Goal: Transaction & Acquisition: Download file/media

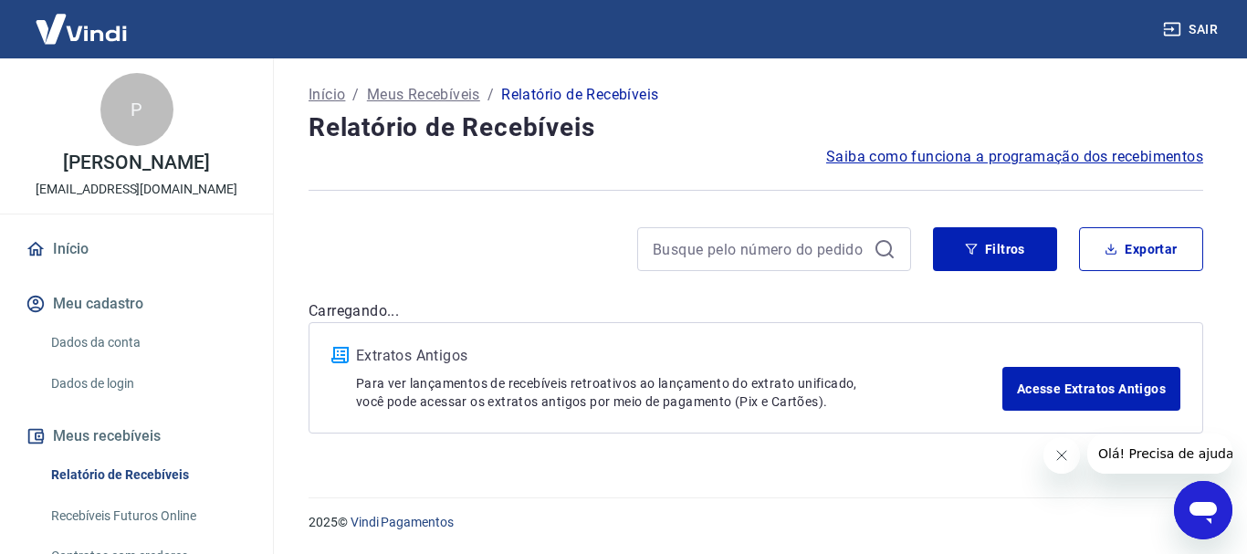
click at [135, 494] on link "Relatório de Recebíveis" at bounding box center [147, 474] width 207 height 37
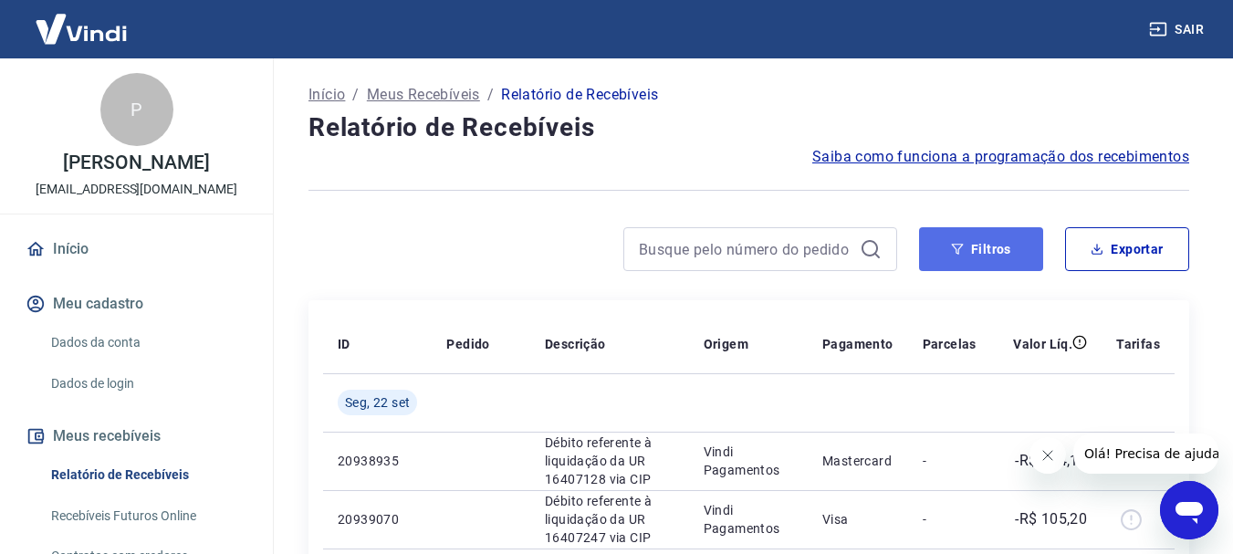
click at [987, 258] on button "Filtros" at bounding box center [981, 249] width 124 height 44
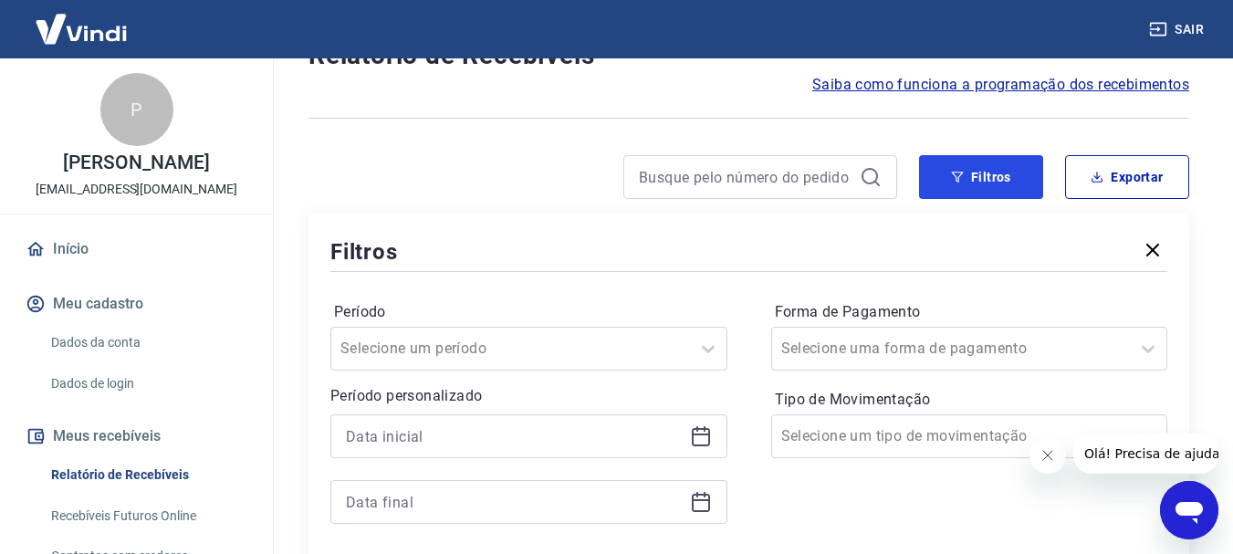
scroll to position [183, 0]
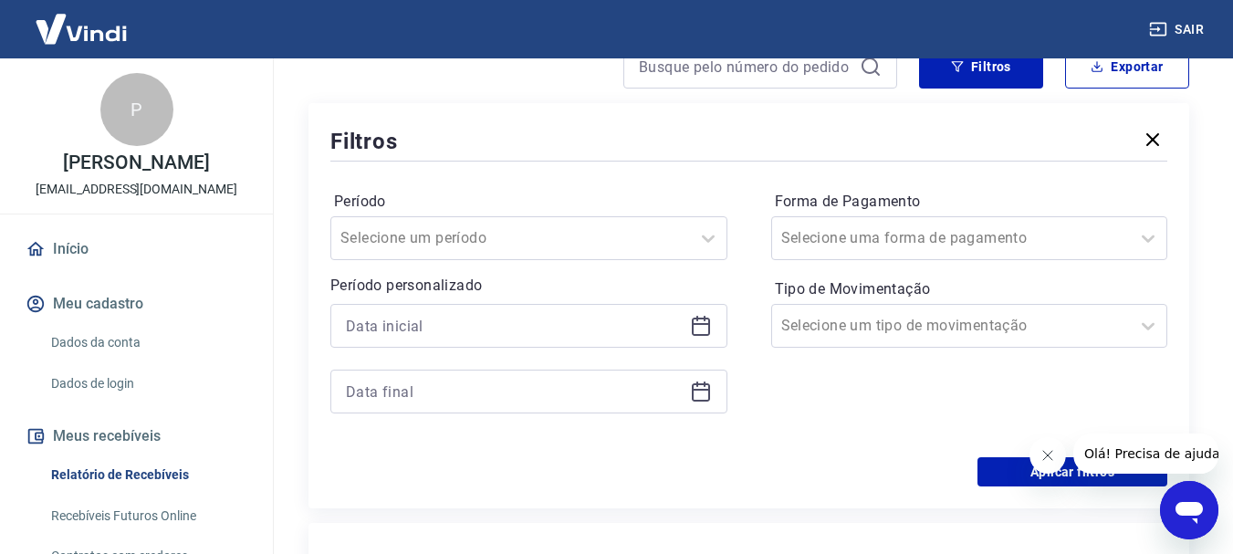
click at [703, 329] on icon at bounding box center [701, 326] width 22 height 22
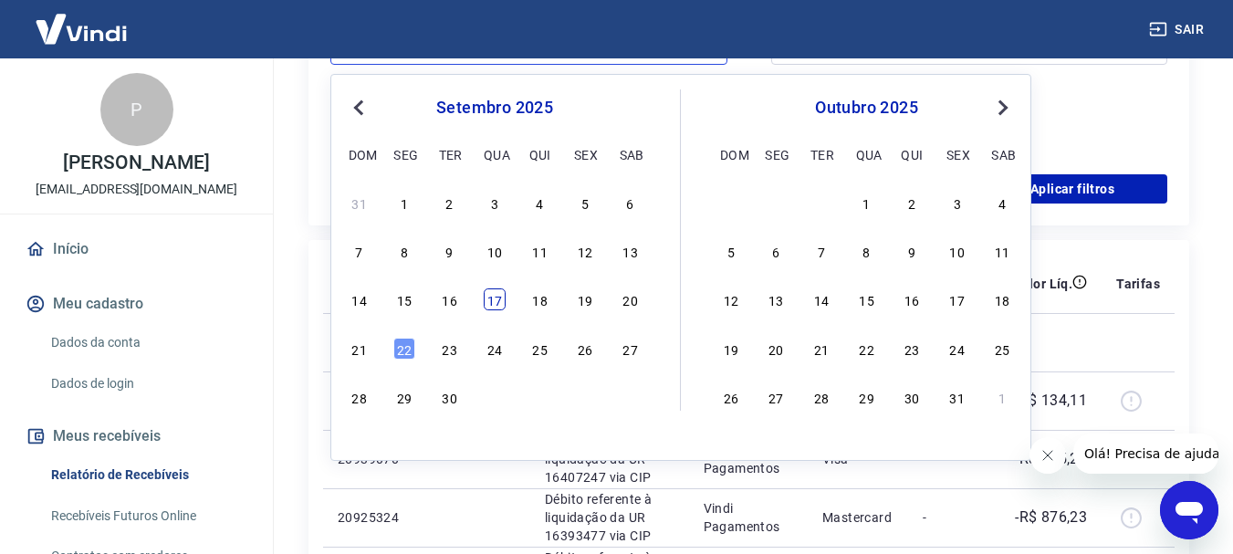
scroll to position [456, 0]
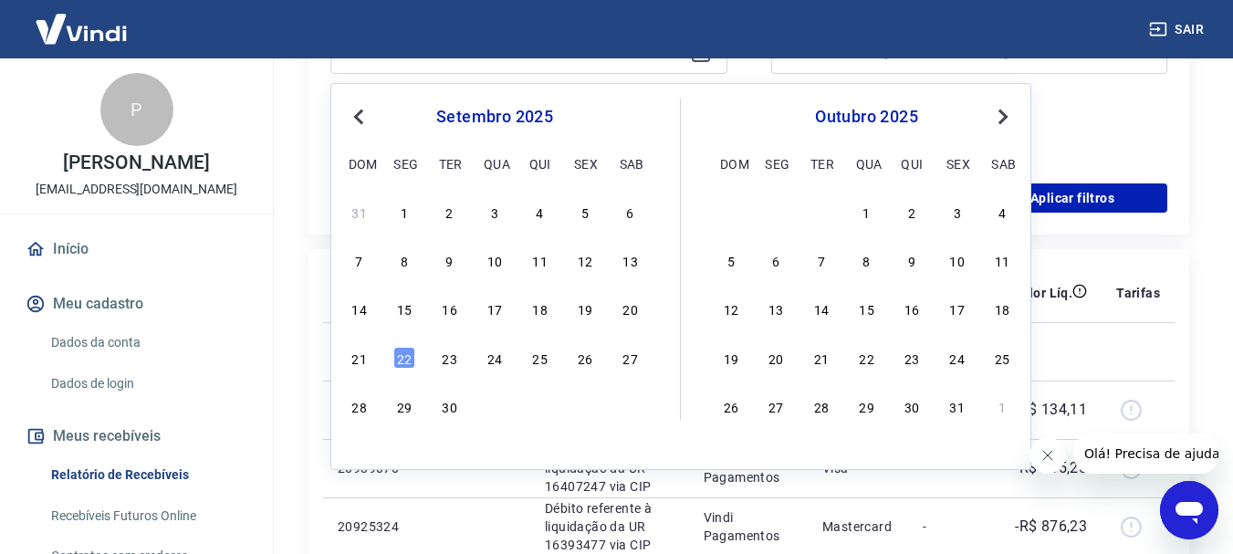
click at [361, 118] on span "Previous Month" at bounding box center [361, 116] width 0 height 21
click at [1002, 263] on div "13" at bounding box center [1002, 260] width 22 height 22
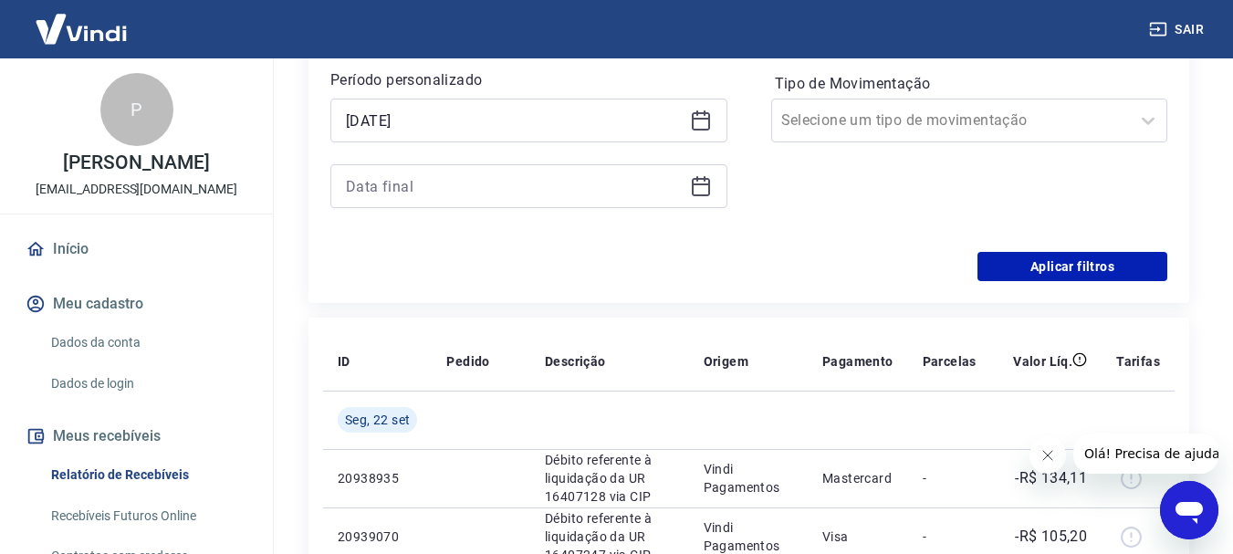
scroll to position [91, 0]
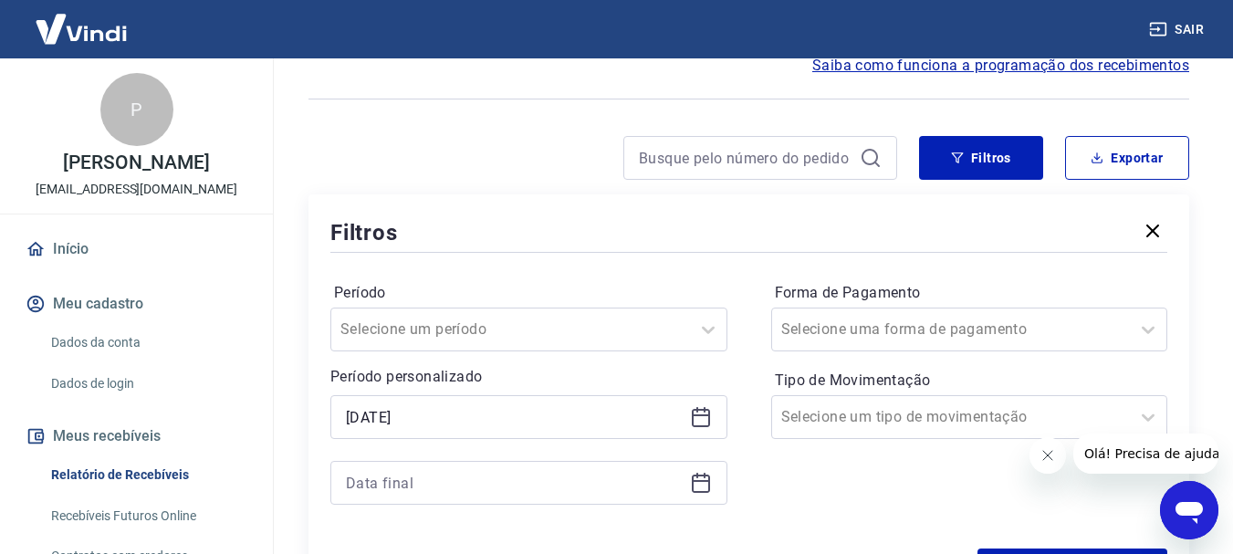
click at [693, 418] on icon at bounding box center [701, 418] width 18 height 18
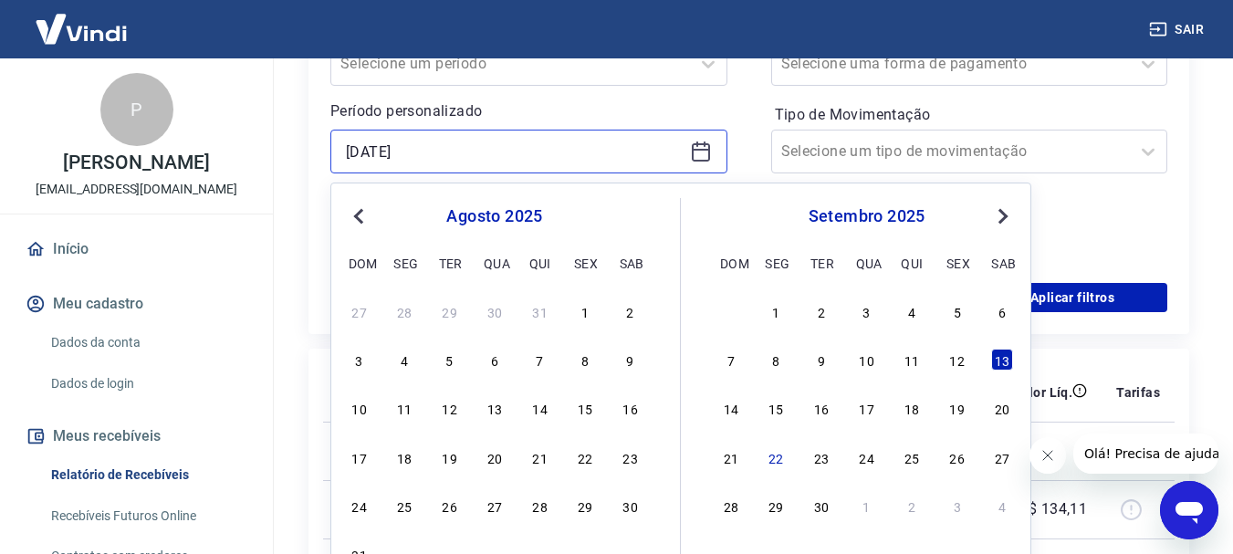
scroll to position [365, 0]
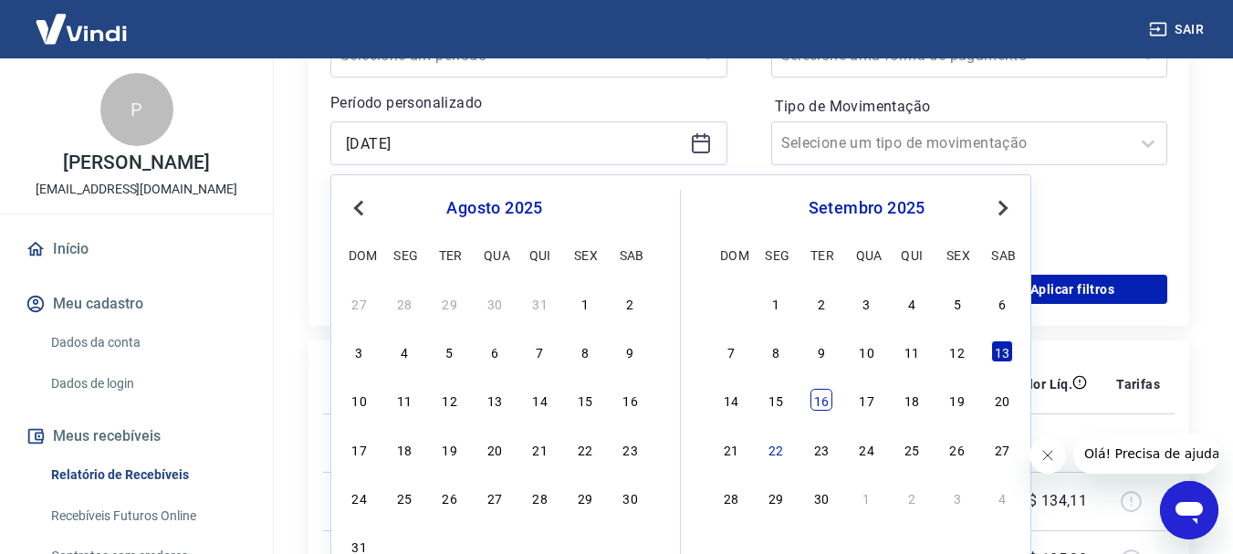
click at [817, 408] on div "16" at bounding box center [822, 400] width 22 height 22
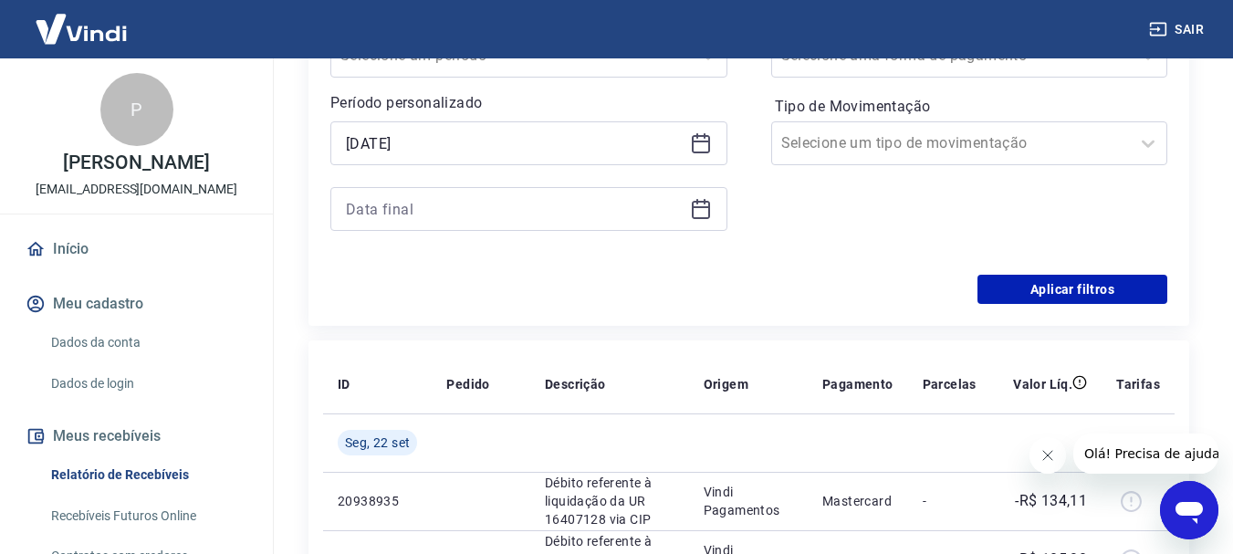
type input "[DATE]"
click at [710, 215] on icon at bounding box center [701, 209] width 22 height 22
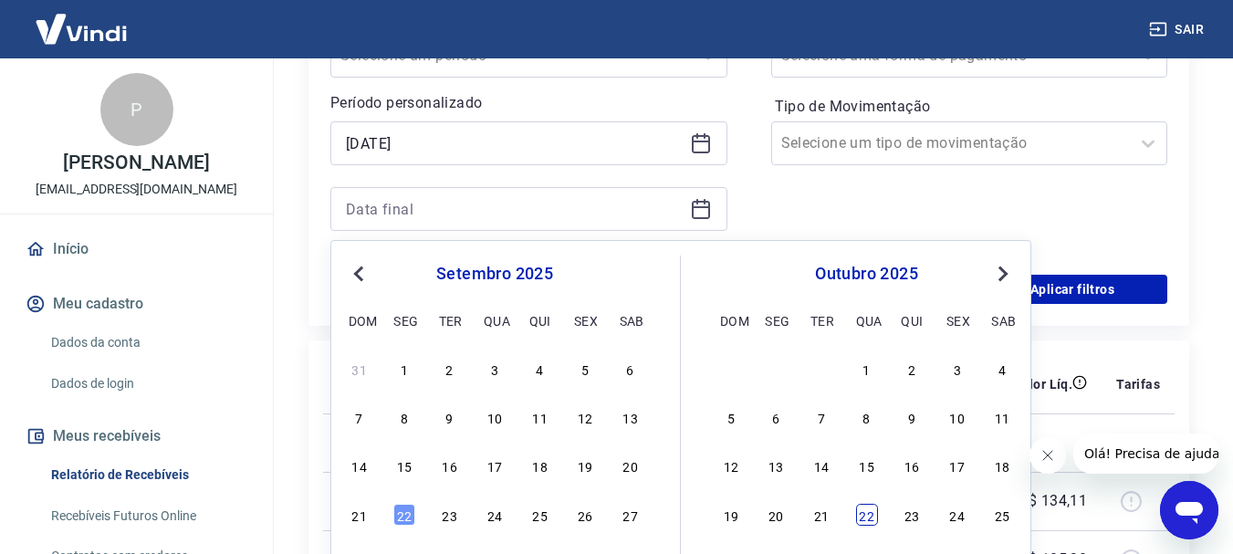
click at [867, 519] on div "22" at bounding box center [867, 515] width 22 height 22
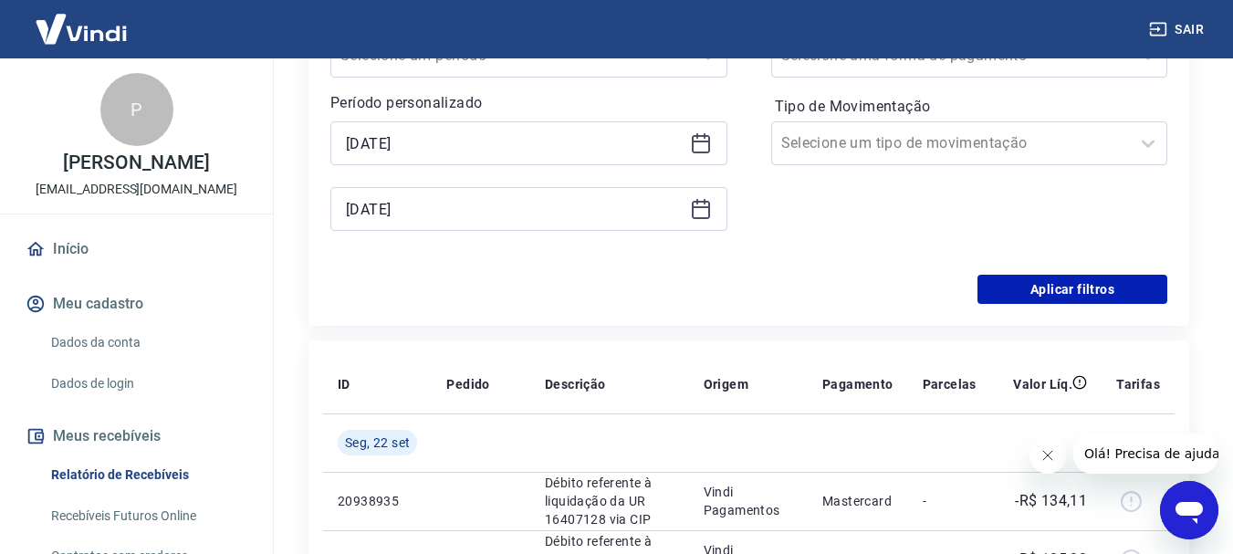
click at [708, 208] on icon at bounding box center [701, 207] width 18 height 2
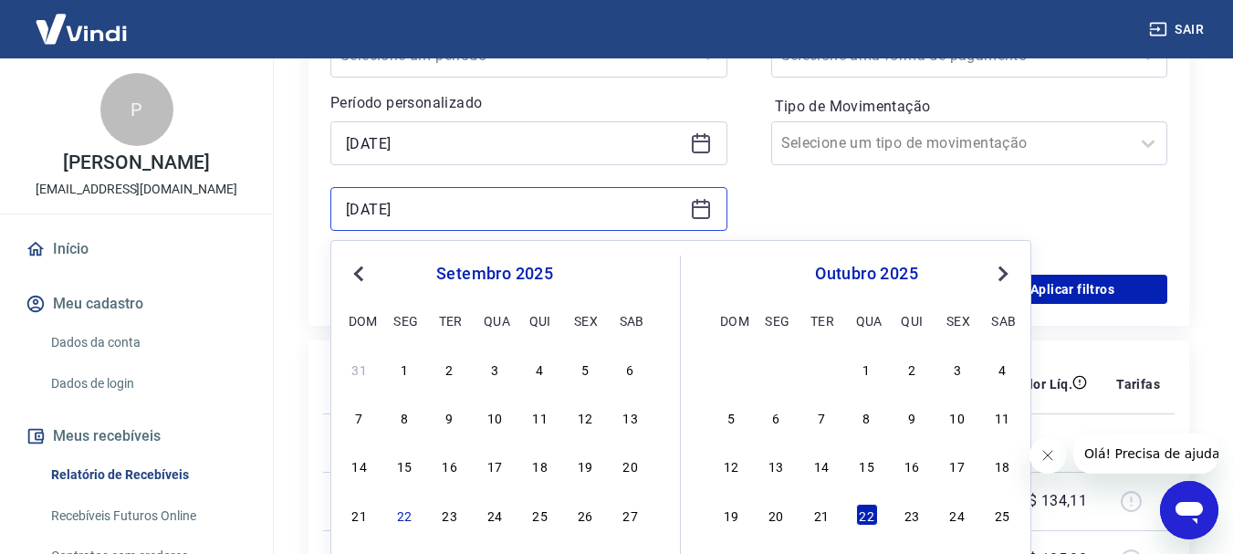
scroll to position [548, 0]
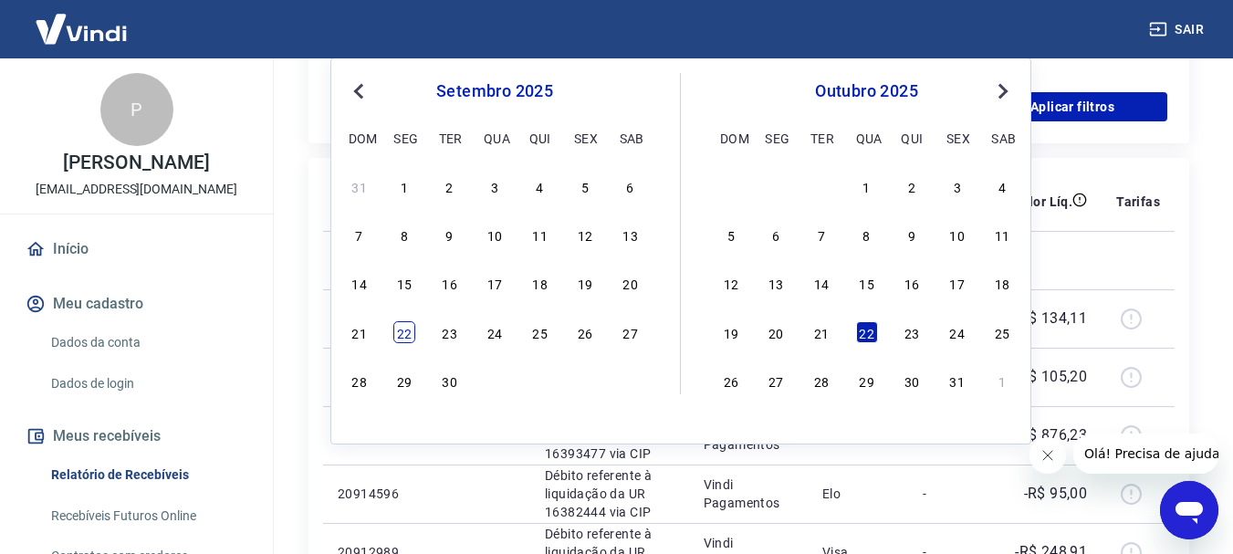
click at [412, 328] on div "22" at bounding box center [404, 332] width 22 height 22
type input "[DATE]"
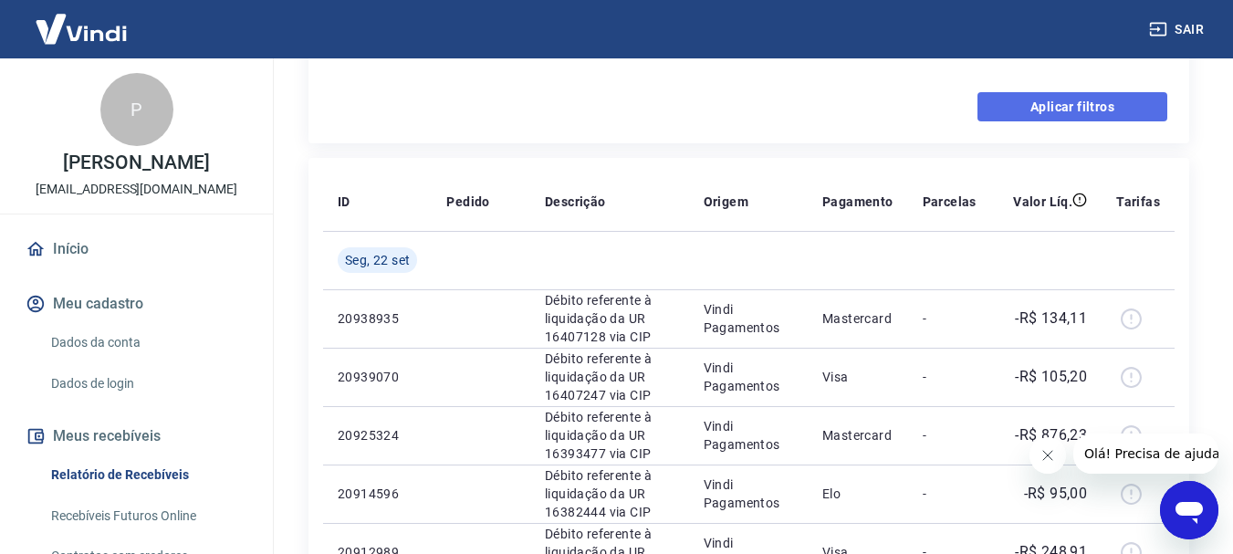
click at [1078, 103] on button "Aplicar filtros" at bounding box center [1073, 106] width 190 height 29
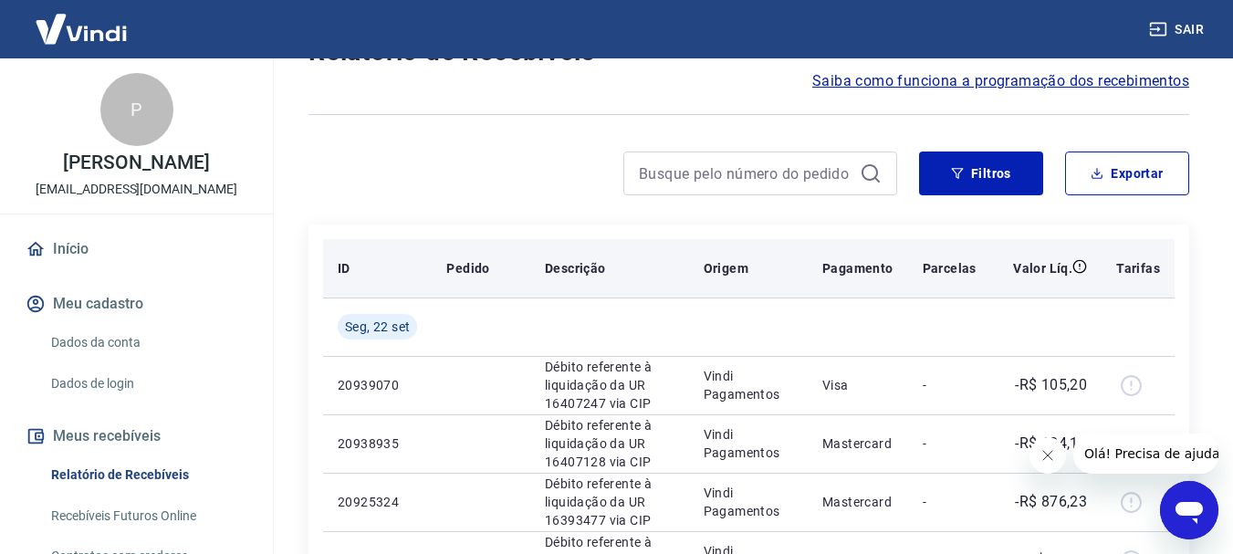
scroll to position [183, 0]
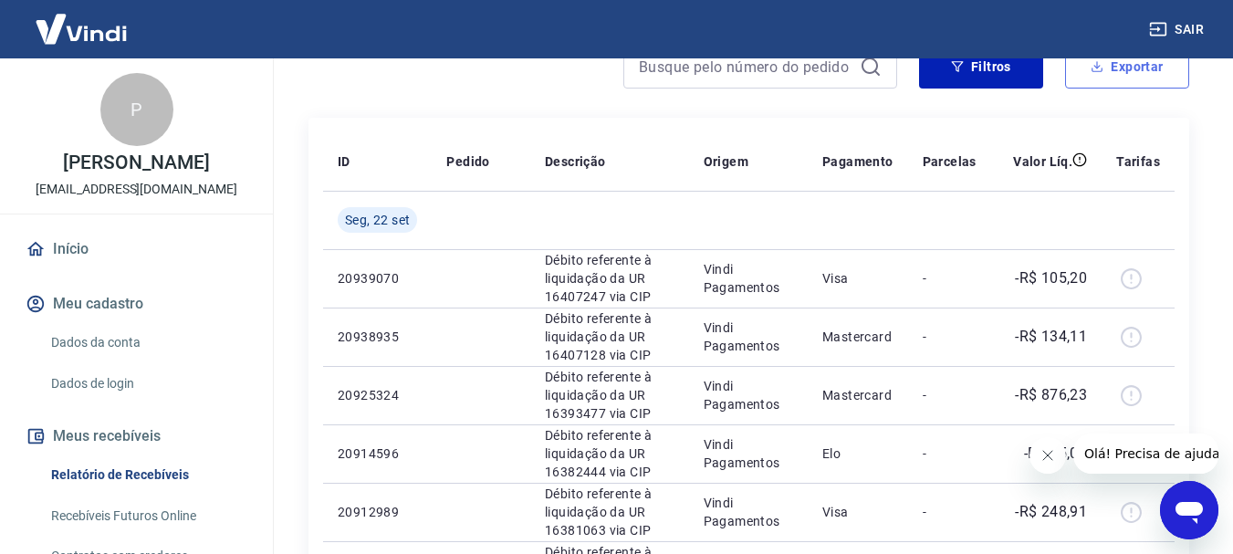
click at [1139, 79] on button "Exportar" at bounding box center [1127, 67] width 124 height 44
type input "[DATE]"
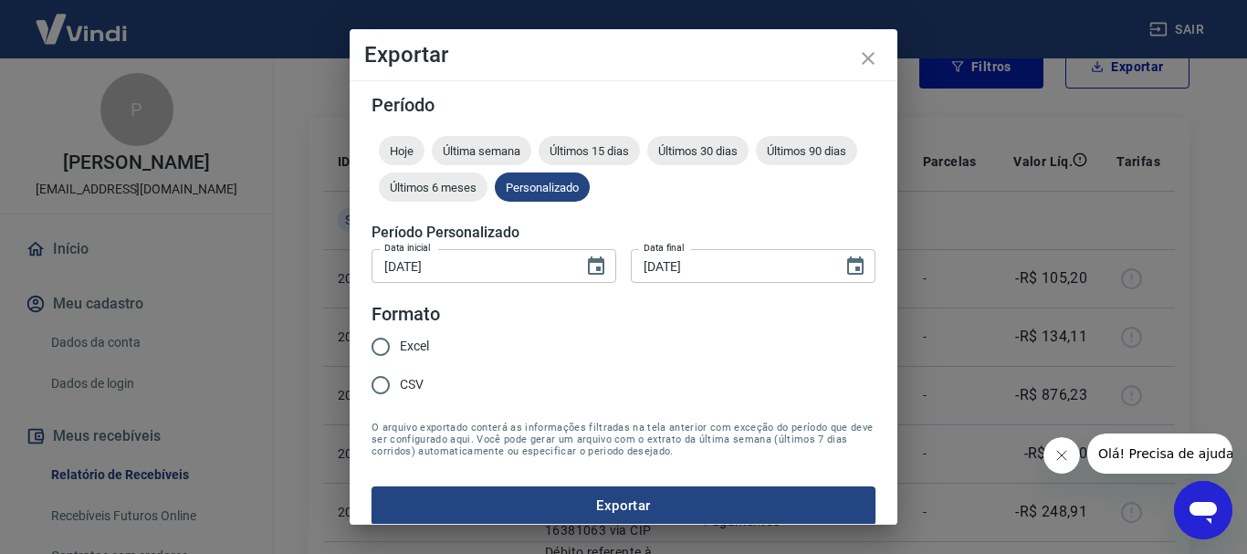
click at [425, 351] on span "Excel" at bounding box center [414, 346] width 29 height 19
click at [400, 351] on input "Excel" at bounding box center [381, 347] width 38 height 38
radio input "true"
click at [553, 509] on button "Exportar" at bounding box center [624, 506] width 504 height 38
